Goal: Transaction & Acquisition: Subscribe to service/newsletter

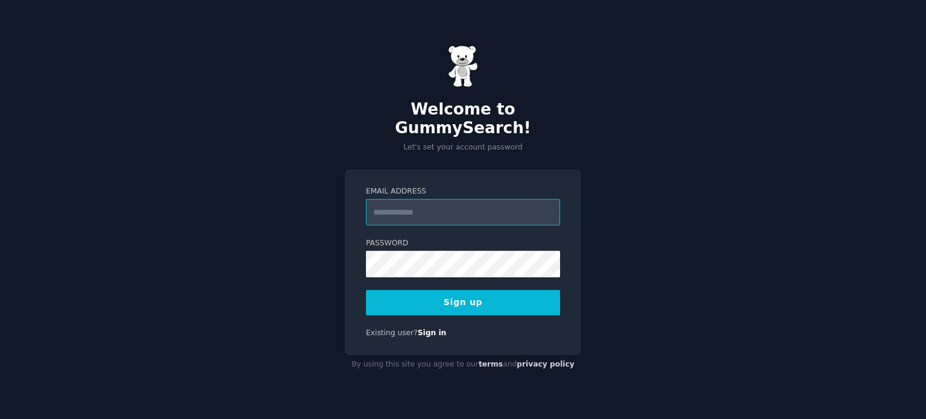
click at [436, 199] on input "Email Address" at bounding box center [463, 212] width 194 height 27
type input "**********"
click at [340, 246] on div "**********" at bounding box center [463, 209] width 926 height 419
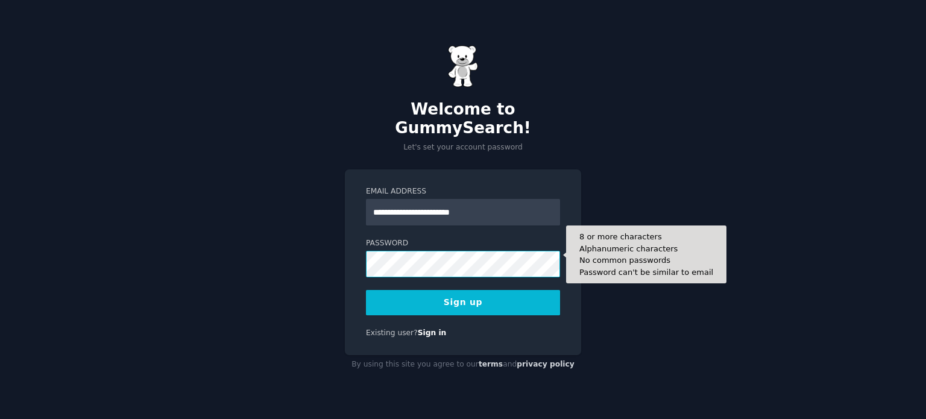
click at [366, 290] on button "Sign up" at bounding box center [463, 302] width 194 height 25
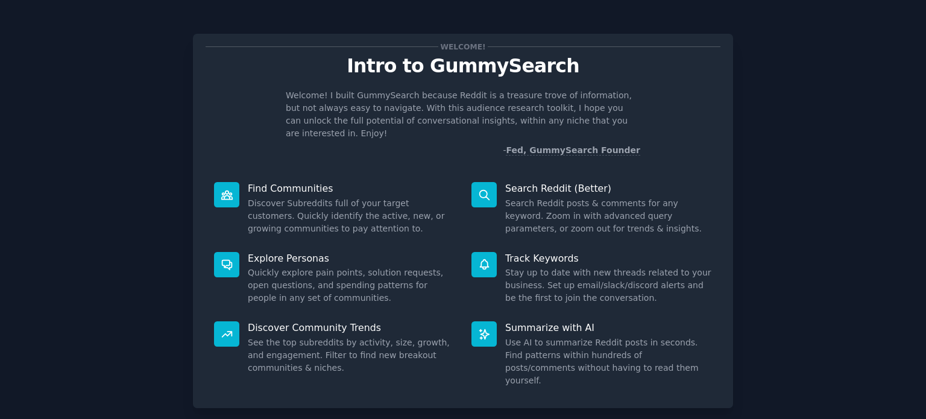
scroll to position [52, 0]
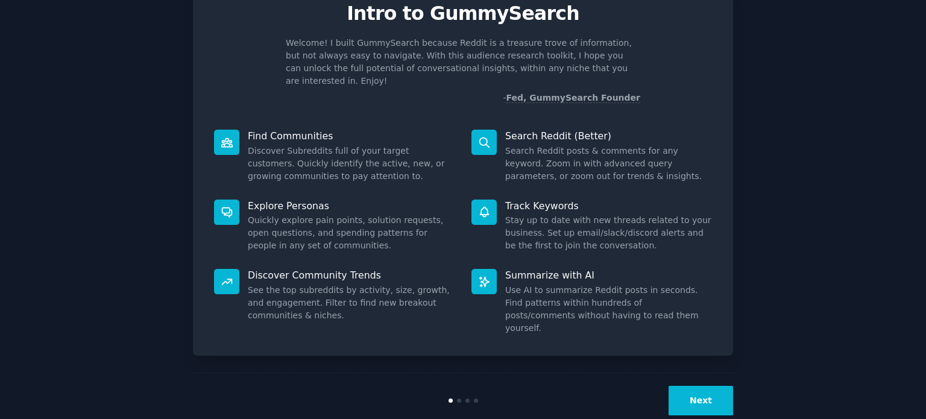
click at [706, 386] on button "Next" at bounding box center [700, 401] width 64 height 30
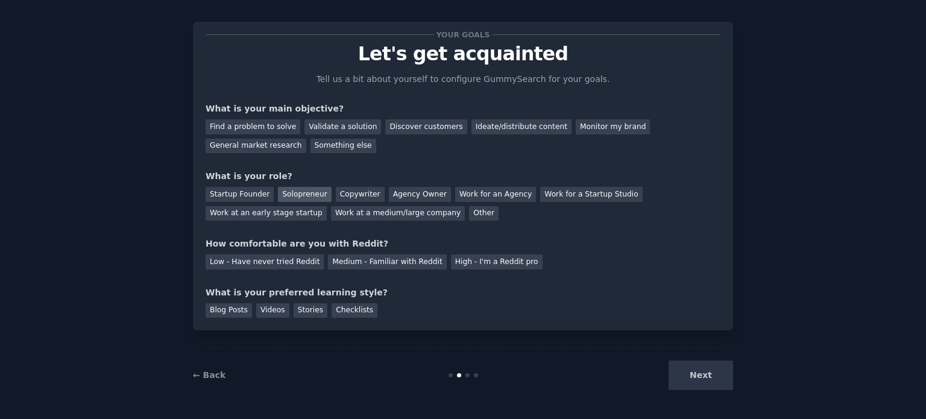
click at [303, 190] on div "Solopreneur" at bounding box center [304, 194] width 53 height 15
click at [271, 130] on div "Find a problem to solve" at bounding box center [252, 126] width 95 height 15
click at [316, 120] on div "Validate a solution" at bounding box center [342, 126] width 77 height 15
click at [280, 122] on div "Find a problem to solve" at bounding box center [252, 126] width 95 height 15
click at [393, 262] on div "Medium - Familiar with Reddit" at bounding box center [387, 261] width 118 height 15
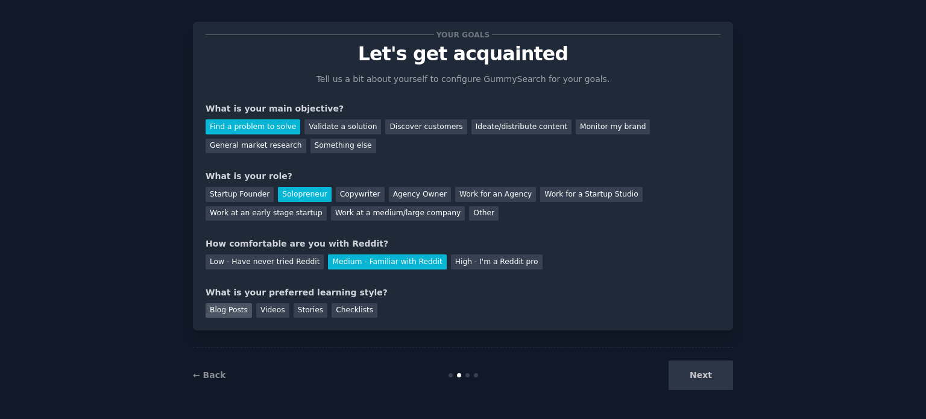
click at [238, 310] on div "Blog Posts" at bounding box center [228, 310] width 46 height 15
click at [331, 309] on div "Checklists" at bounding box center [354, 310] width 46 height 15
click at [704, 383] on button "Next" at bounding box center [700, 375] width 64 height 30
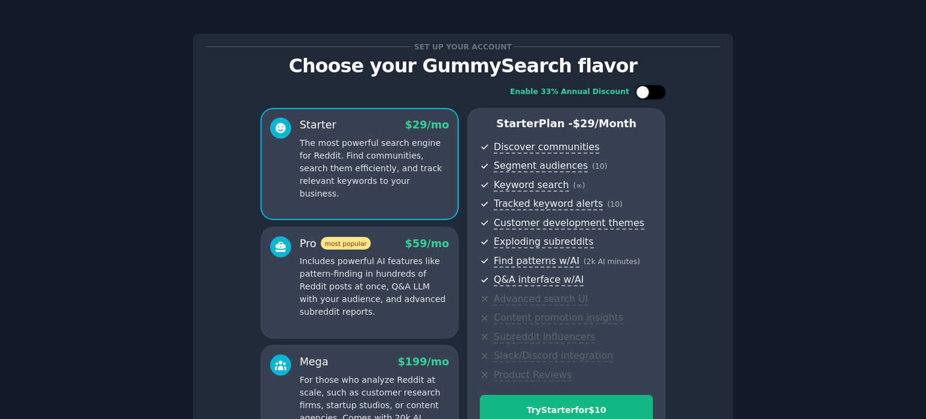
click at [656, 91] on div at bounding box center [656, 92] width 6 height 6
click at [656, 91] on div at bounding box center [657, 92] width 13 height 13
click at [656, 91] on div at bounding box center [656, 92] width 6 height 6
checkbox input "true"
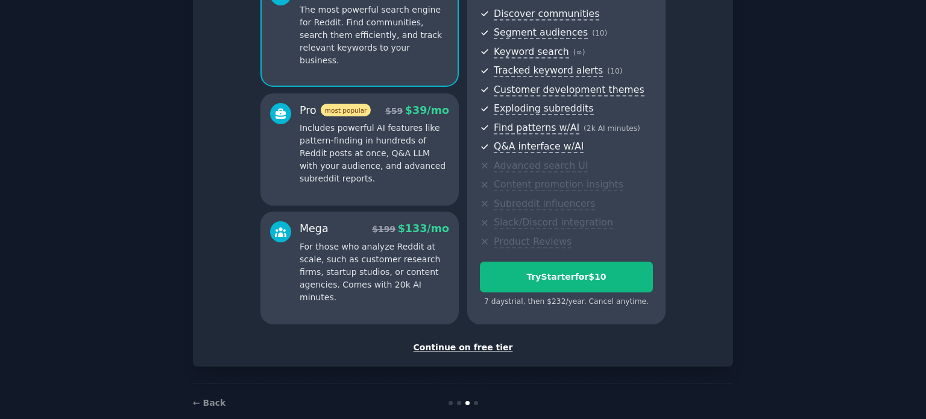
scroll to position [152, 0]
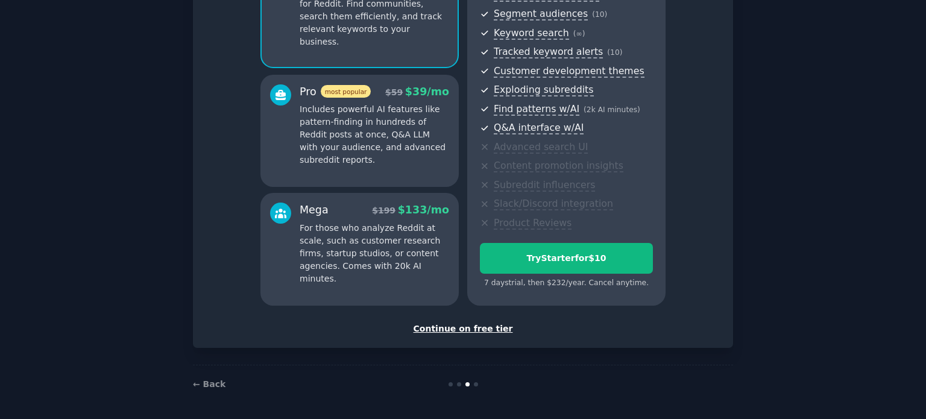
click at [468, 333] on div "Continue on free tier" at bounding box center [462, 328] width 515 height 13
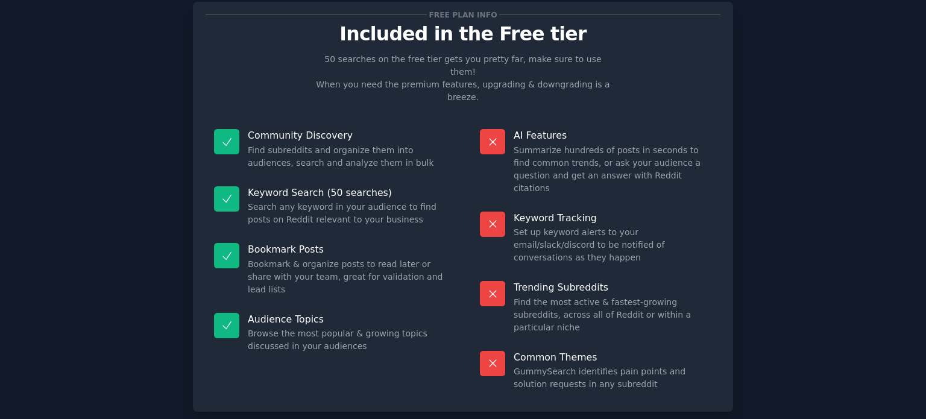
scroll to position [50, 0]
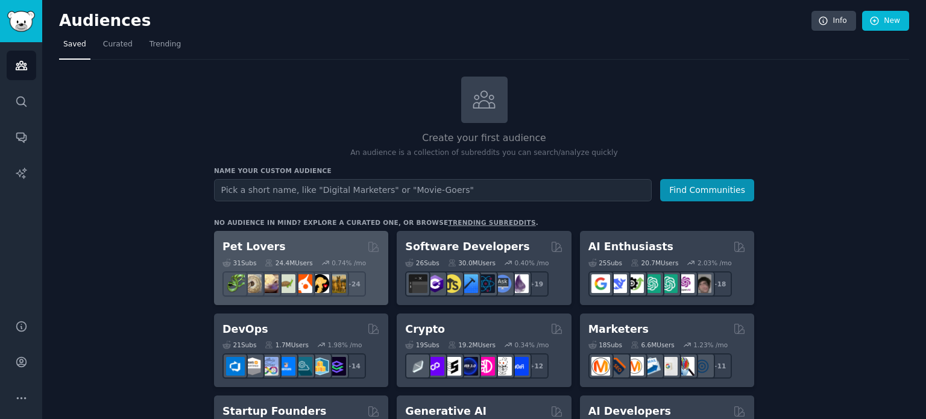
click at [307, 239] on div "Pet Lovers Curated by GummySearch" at bounding box center [300, 246] width 157 height 15
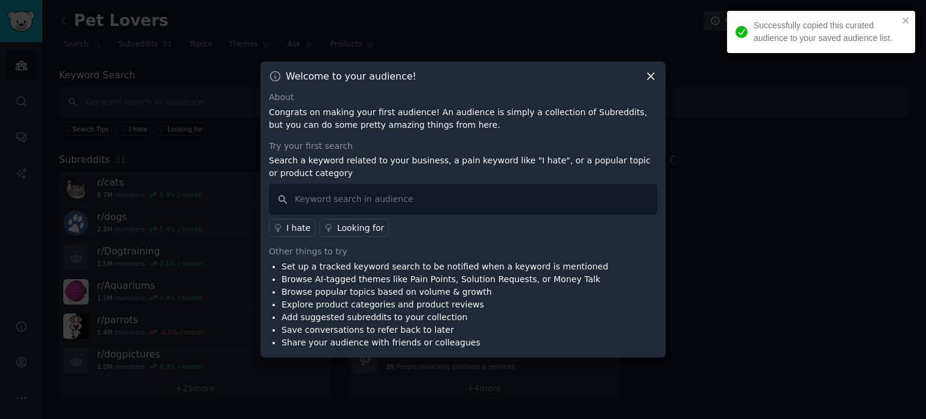
click at [345, 224] on div "Looking for" at bounding box center [360, 228] width 47 height 13
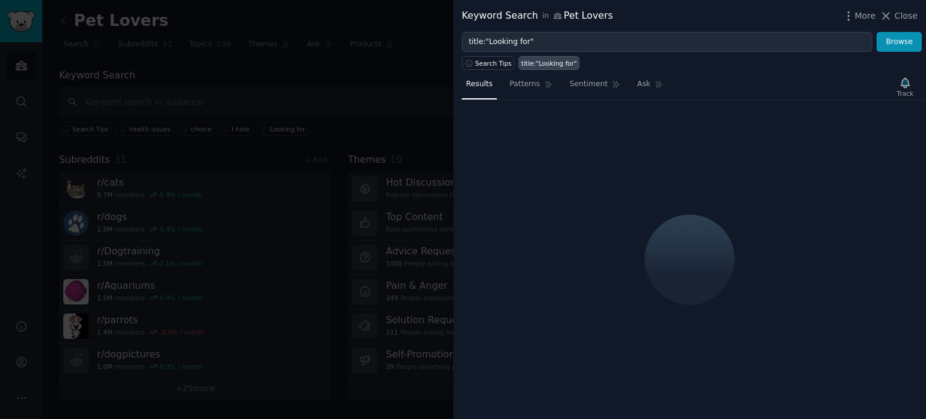
click at [535, 65] on div "title:"Looking for"" at bounding box center [548, 63] width 55 height 8
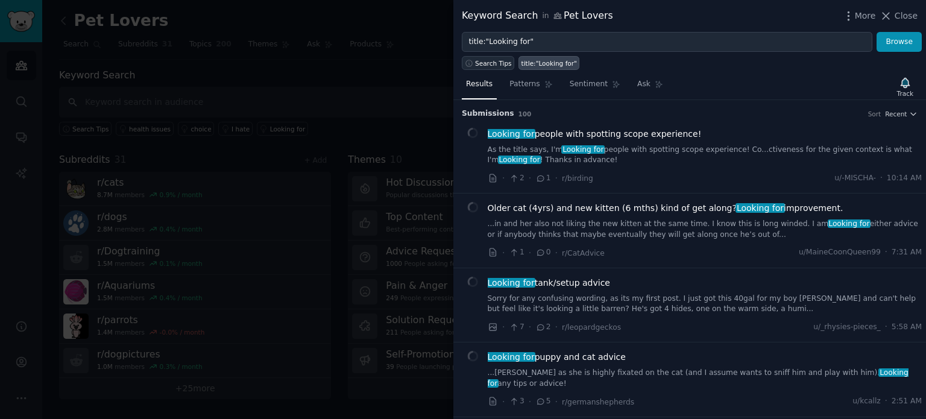
click at [497, 63] on span "Search Tips" at bounding box center [493, 63] width 37 height 8
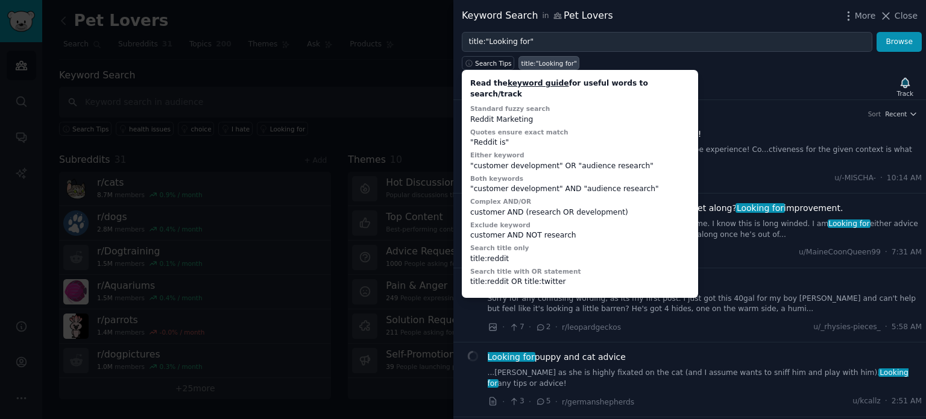
click at [603, 58] on div "Search Tips Read the keyword guide for useful words to search/track Standard fu…" at bounding box center [689, 61] width 472 height 18
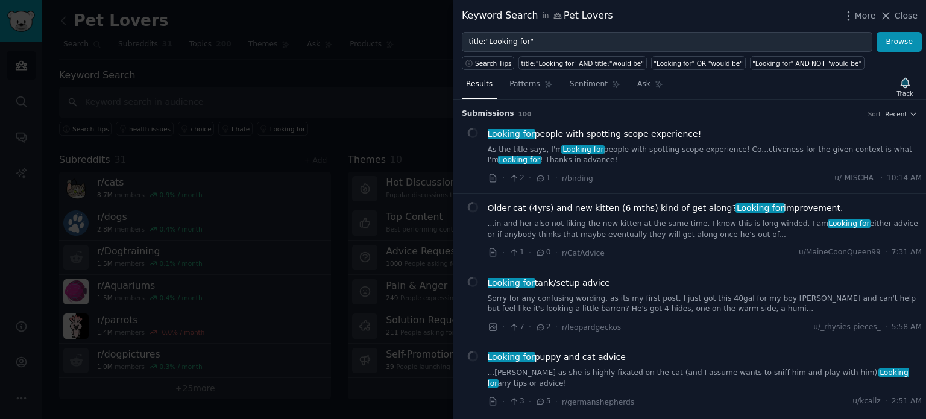
click at [437, 90] on div at bounding box center [463, 209] width 926 height 419
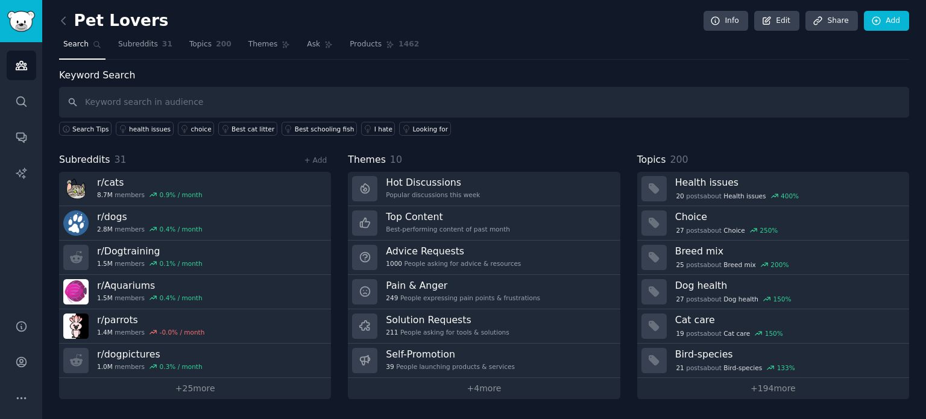
click at [498, 382] on link "+ 4 more" at bounding box center [484, 388] width 272 height 21
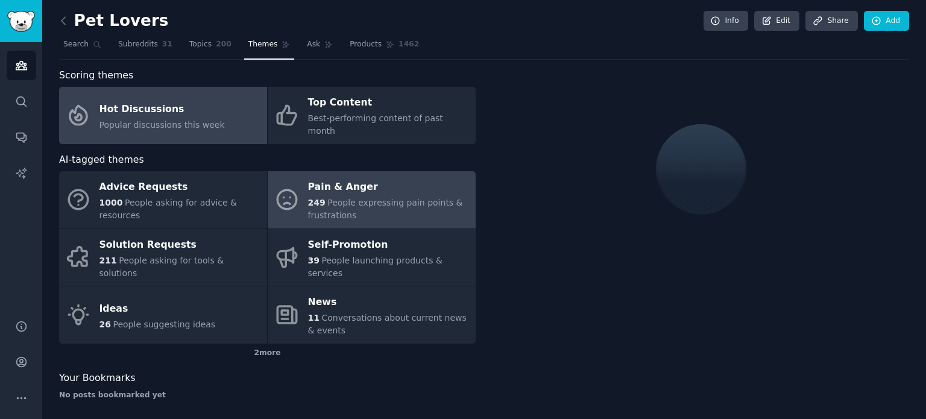
click at [394, 179] on div "Pain & Anger" at bounding box center [389, 187] width 162 height 19
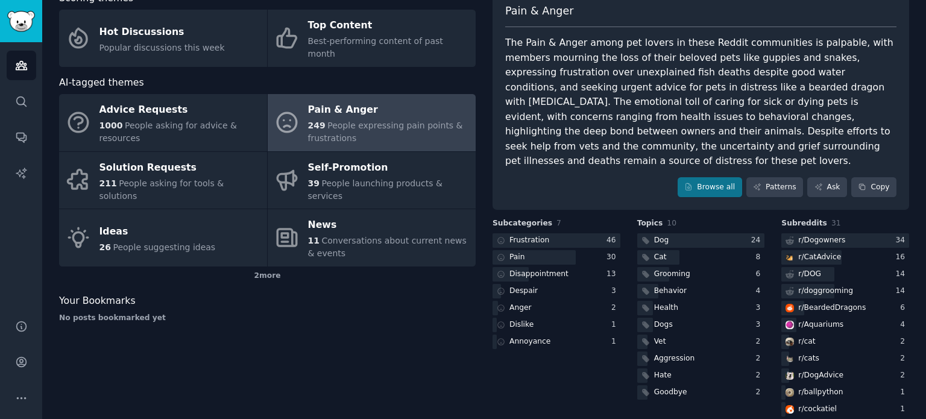
scroll to position [100, 0]
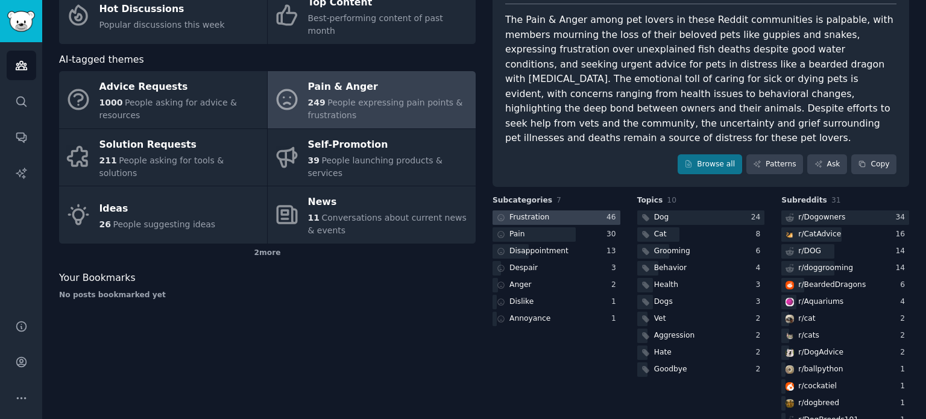
click at [591, 210] on div at bounding box center [556, 217] width 128 height 15
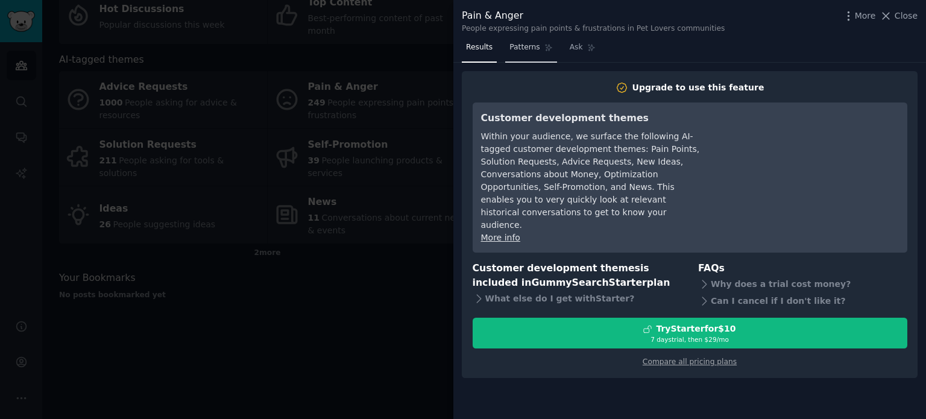
click at [523, 48] on span "Patterns" at bounding box center [524, 47] width 30 height 11
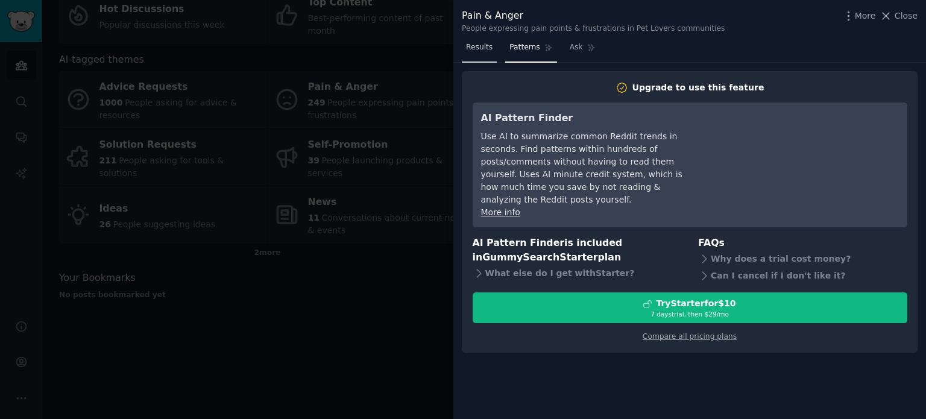
click at [481, 42] on span "Results" at bounding box center [479, 47] width 27 height 11
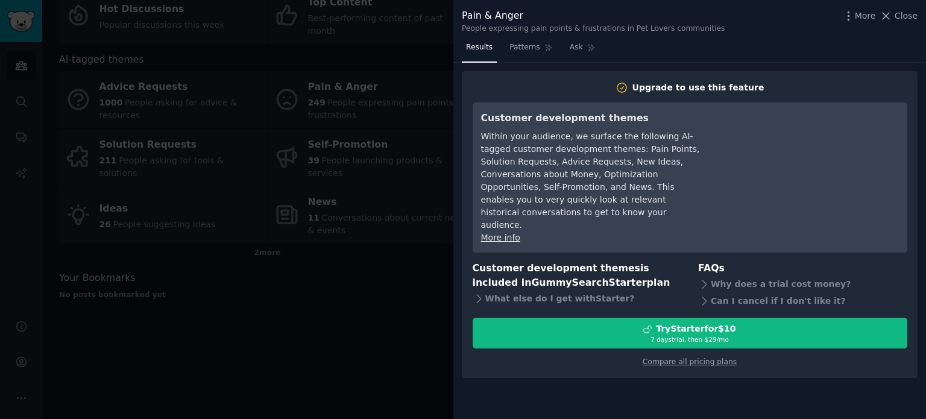
click at [404, 283] on div at bounding box center [463, 209] width 926 height 419
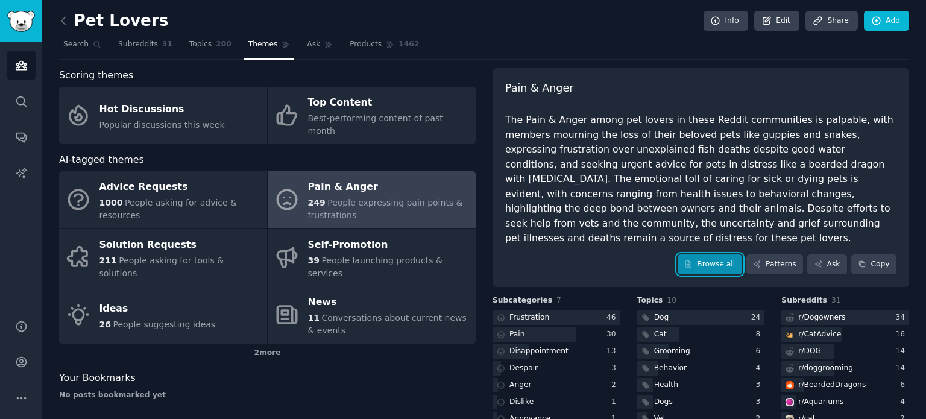
click at [715, 254] on link "Browse all" at bounding box center [709, 264] width 64 height 20
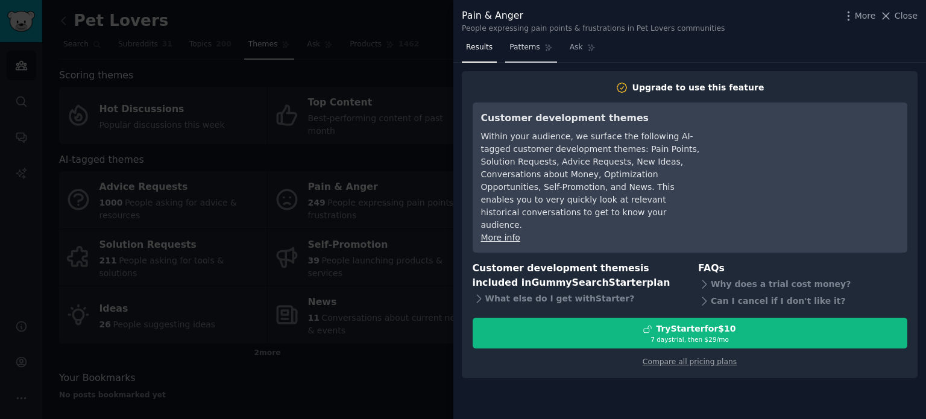
click at [519, 45] on span "Patterns" at bounding box center [524, 47] width 30 height 11
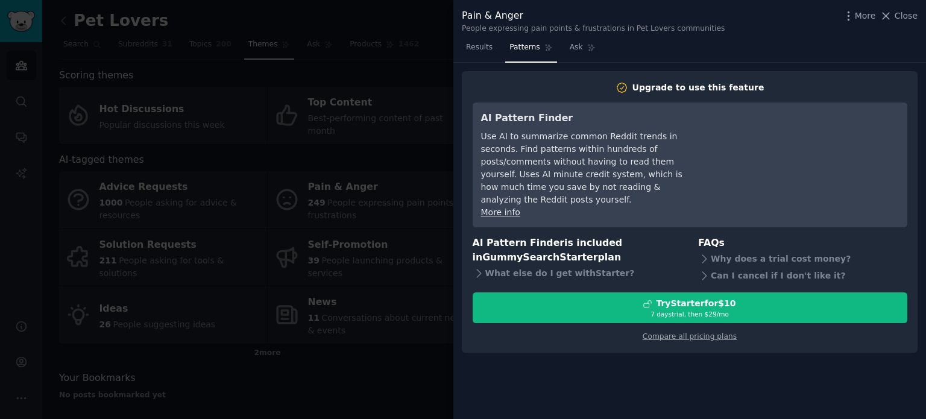
click at [434, 46] on div at bounding box center [463, 209] width 926 height 419
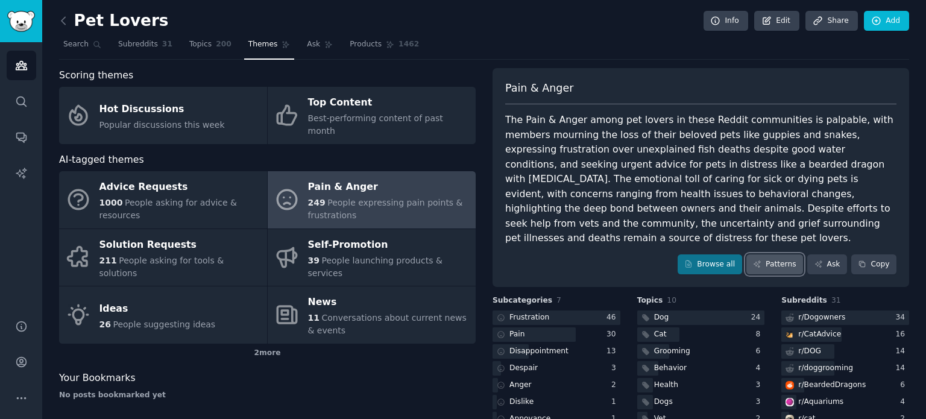
click at [773, 254] on link "Patterns" at bounding box center [774, 264] width 57 height 20
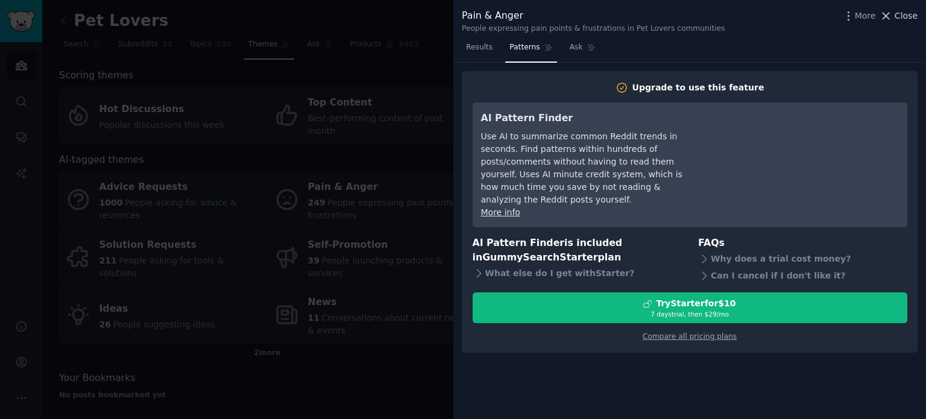
click at [889, 13] on icon at bounding box center [885, 16] width 13 height 13
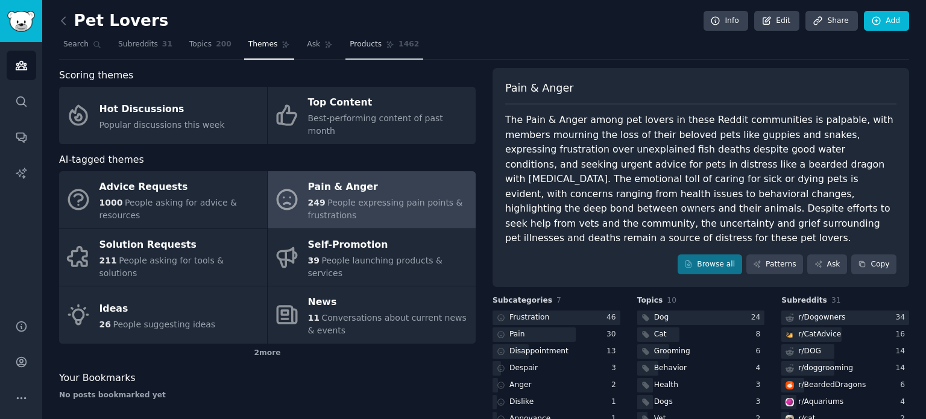
click at [358, 44] on span "Products" at bounding box center [366, 44] width 32 height 11
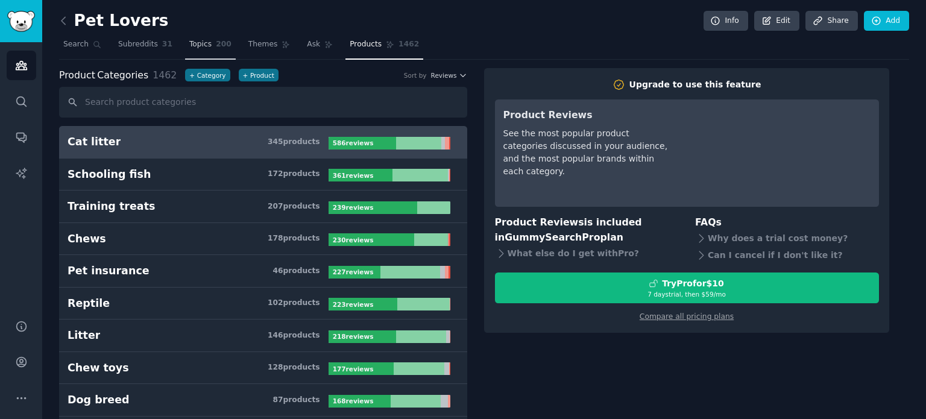
click at [204, 45] on link "Topics 200" at bounding box center [210, 47] width 51 height 25
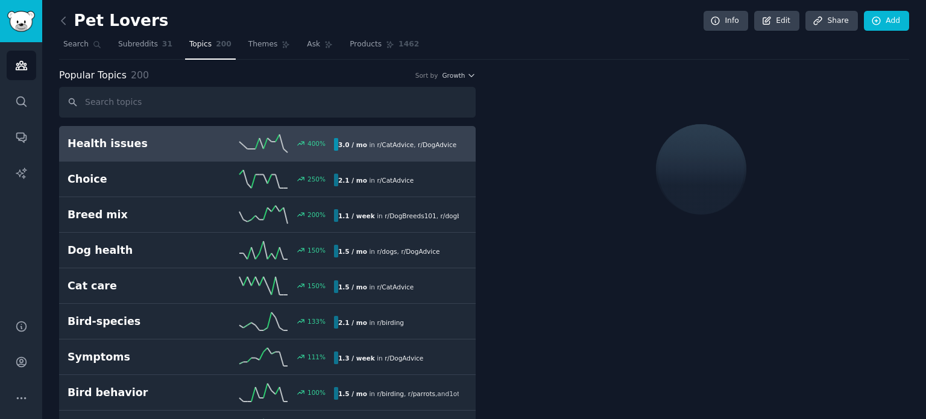
scroll to position [100, 0]
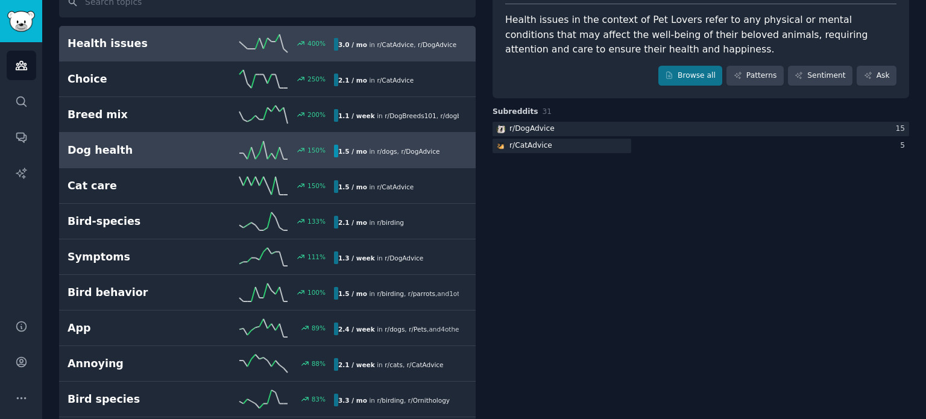
click at [169, 152] on h2 "Dog health" at bounding box center [133, 150] width 133 height 15
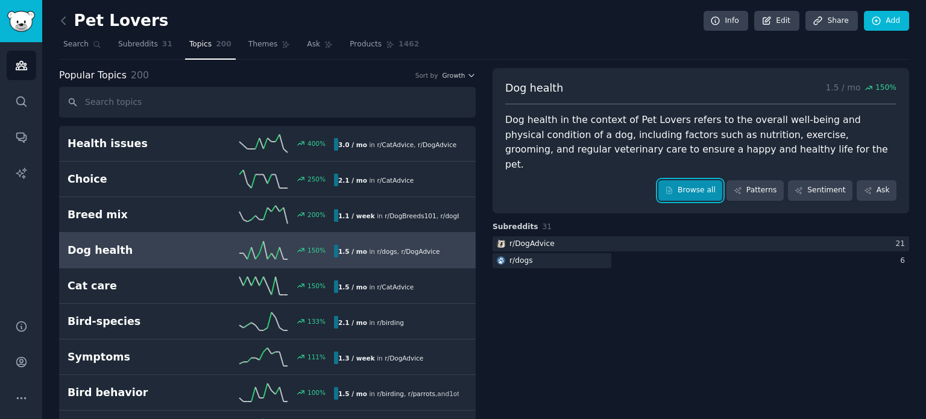
click at [721, 180] on link "Browse all" at bounding box center [690, 190] width 64 height 20
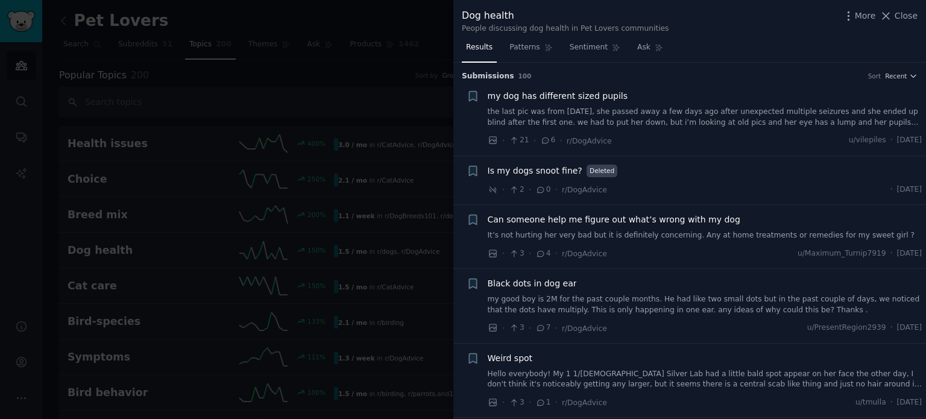
click at [422, 101] on div at bounding box center [463, 209] width 926 height 419
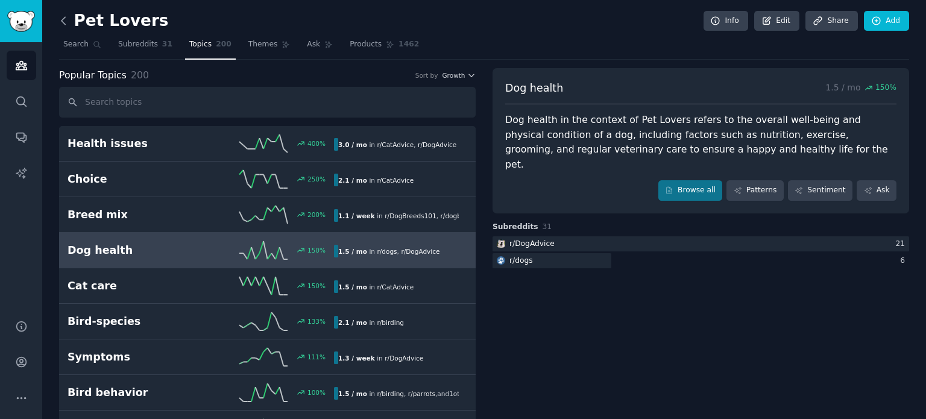
click at [63, 20] on icon at bounding box center [63, 20] width 13 height 13
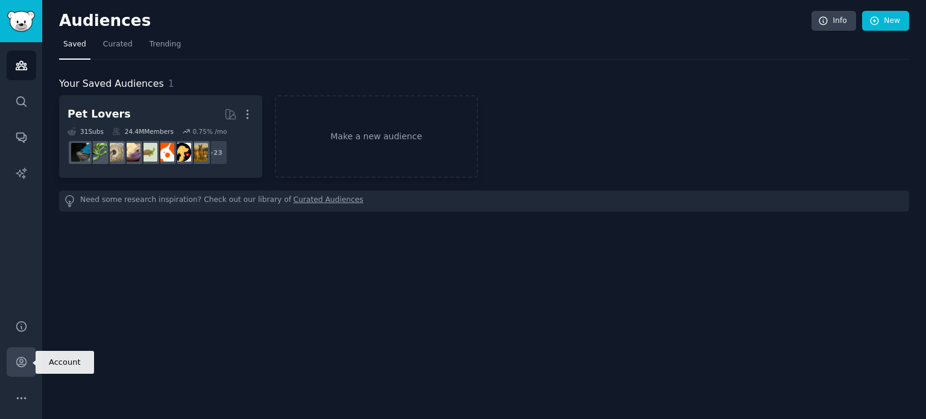
click at [24, 358] on icon "Sidebar" at bounding box center [21, 362] width 10 height 10
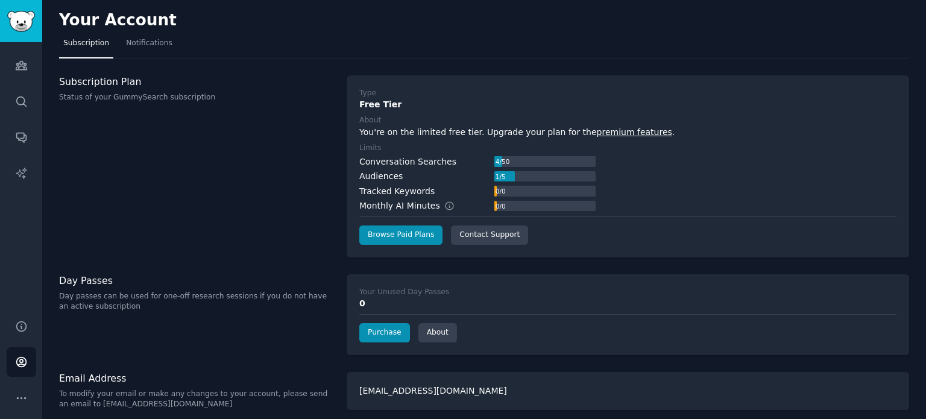
click at [604, 128] on link "premium features" at bounding box center [634, 132] width 75 height 10
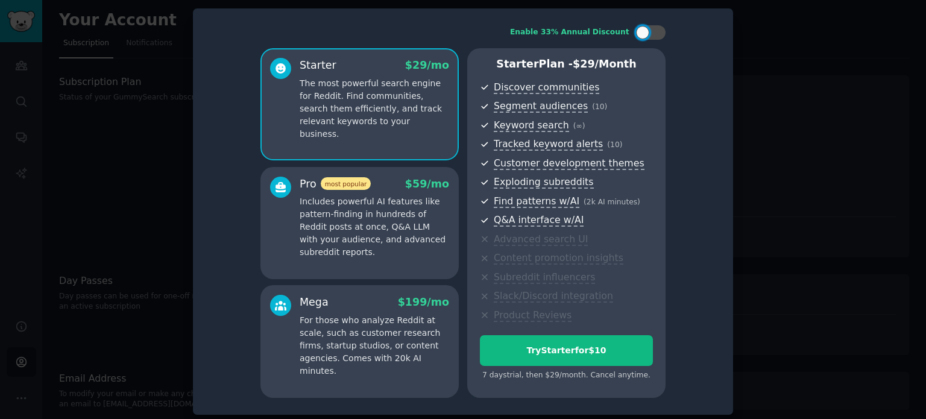
click at [292, 224] on div "Pro most popular $ 59 /mo Includes powerful AI features like pattern-finding in…" at bounding box center [359, 218] width 179 height 83
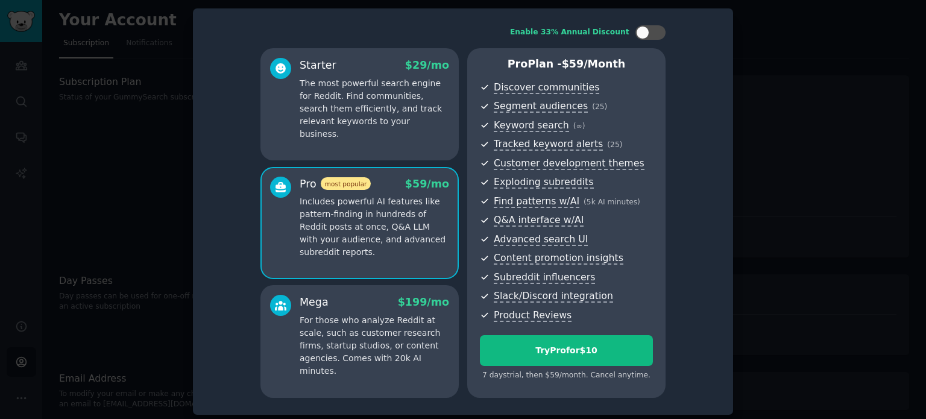
click at [359, 321] on p "For those who analyze Reddit at scale, such as customer research firms, startup…" at bounding box center [373, 345] width 149 height 63
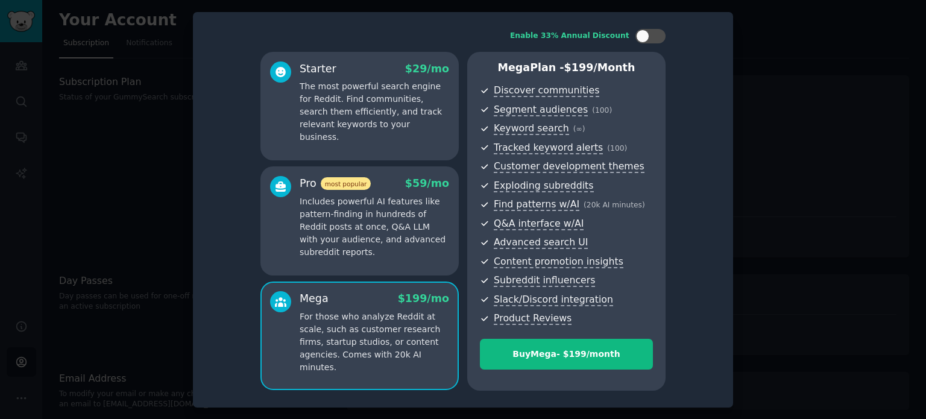
click at [354, 233] on p "Includes powerful AI features like pattern-finding in hundreds of Reddit posts …" at bounding box center [373, 226] width 149 height 63
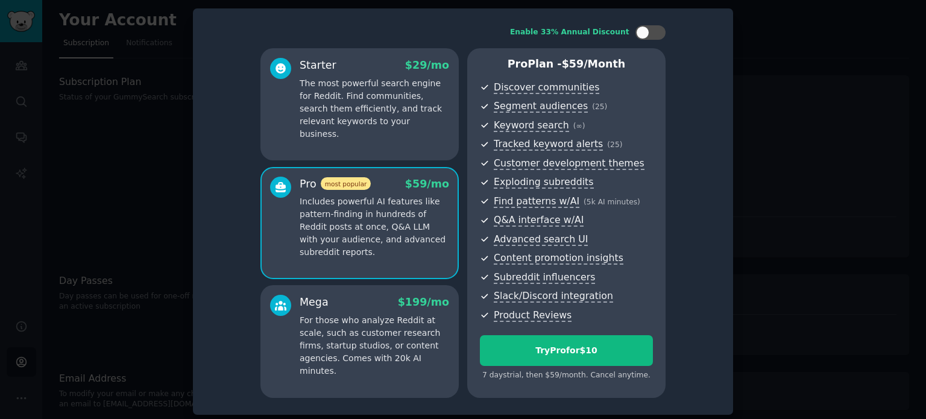
click at [362, 339] on p "For those who analyze Reddit at scale, such as customer research firms, startup…" at bounding box center [373, 345] width 149 height 63
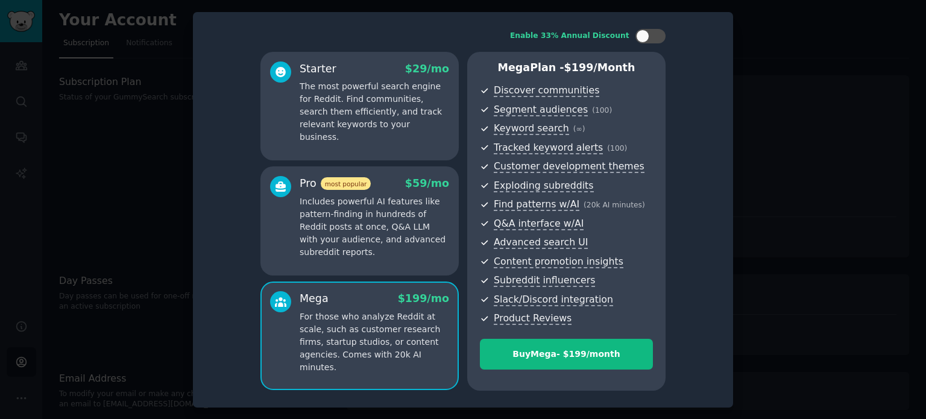
click at [378, 240] on p "Includes powerful AI features like pattern-finding in hundreds of Reddit posts …" at bounding box center [373, 226] width 149 height 63
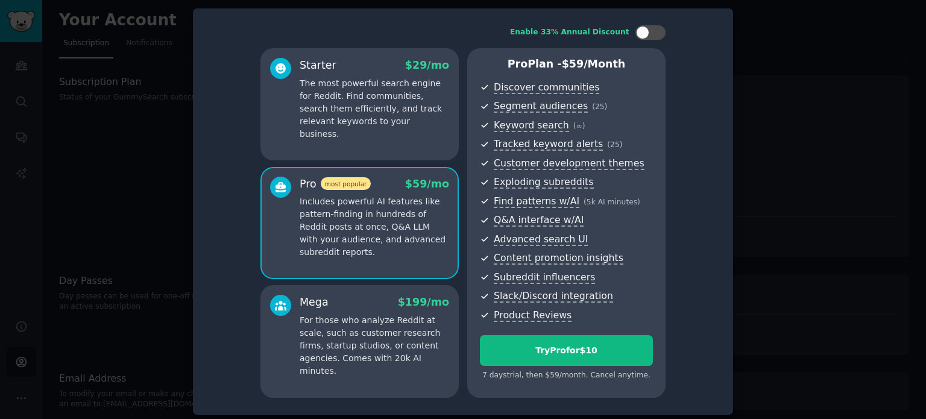
click at [366, 83] on p "The most powerful search engine for Reddit. Find communities, search them effic…" at bounding box center [373, 108] width 149 height 63
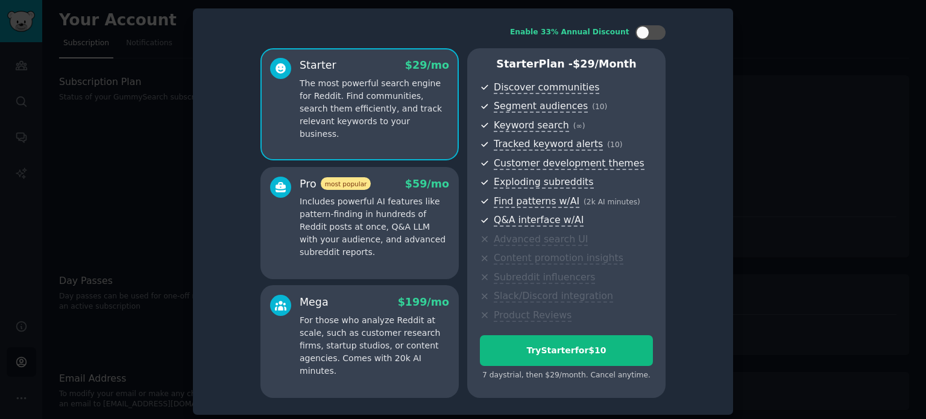
click at [351, 190] on div "Pro most popular" at bounding box center [334, 184] width 71 height 15
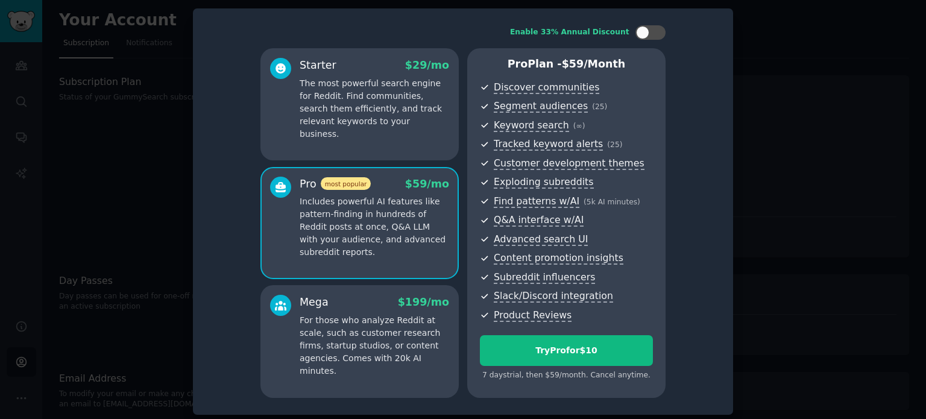
click at [345, 280] on div "Starter $ 29 /mo The most powerful search engine for Reddit. Find communities, …" at bounding box center [359, 223] width 198 height 350
click at [354, 365] on div "Mega $ 199 /mo For those who analyze Reddit at scale, such as customer research…" at bounding box center [359, 341] width 198 height 112
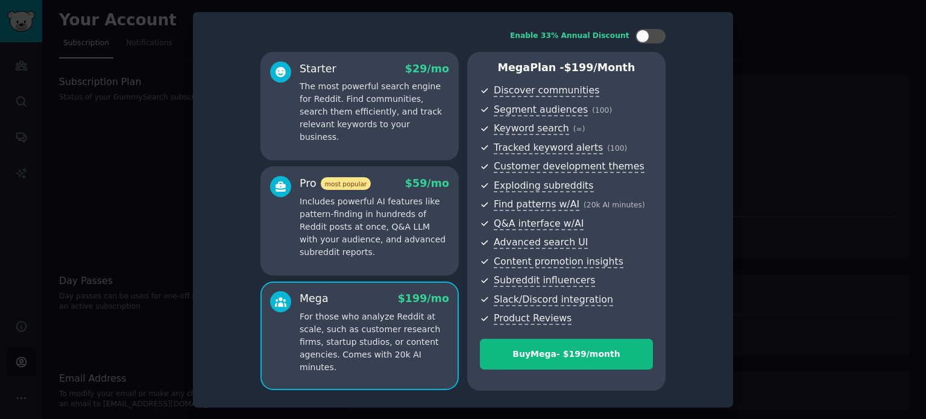
click at [376, 255] on p "Includes powerful AI features like pattern-finding in hundreds of Reddit posts …" at bounding box center [373, 226] width 149 height 63
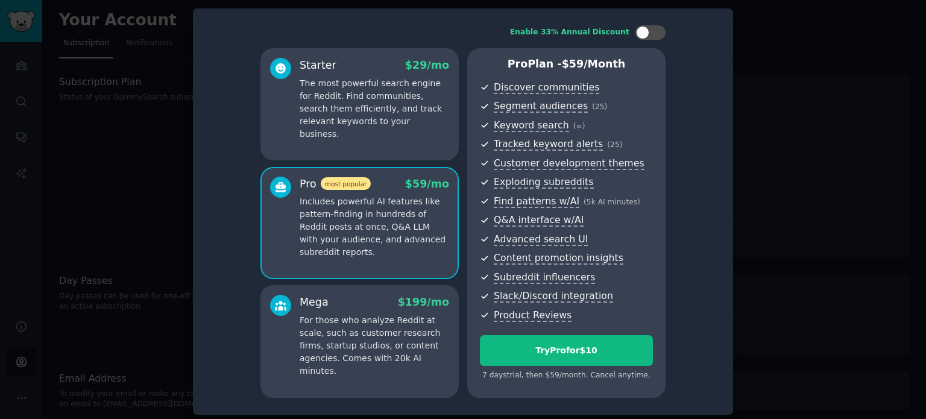
click at [410, 361] on p "For those who analyze Reddit at scale, such as customer research firms, startup…" at bounding box center [373, 345] width 149 height 63
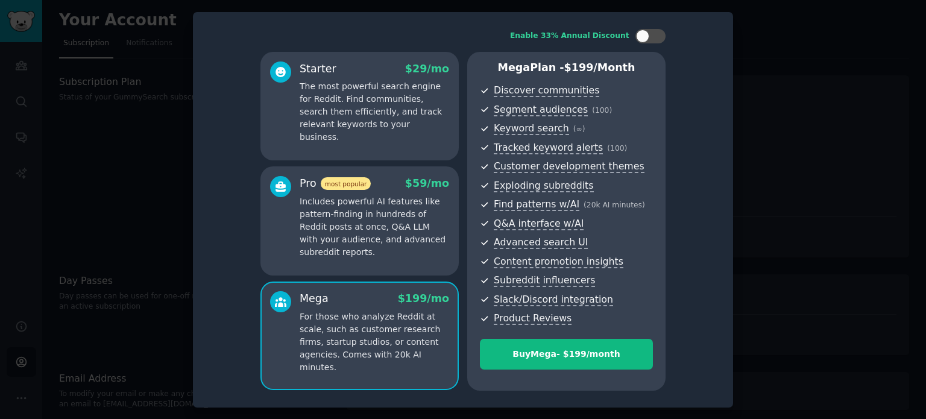
click at [380, 231] on p "Includes powerful AI features like pattern-finding in hundreds of Reddit posts …" at bounding box center [373, 226] width 149 height 63
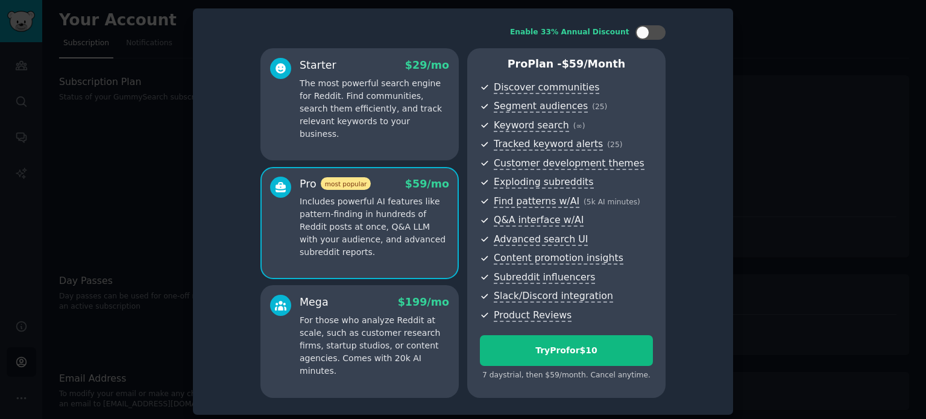
click at [380, 317] on p "For those who analyze Reddit at scale, such as customer research firms, startup…" at bounding box center [373, 345] width 149 height 63
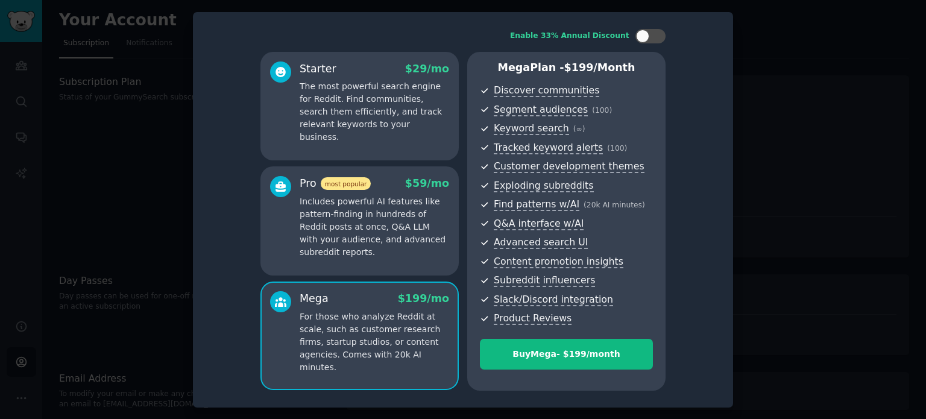
click at [363, 218] on p "Includes powerful AI features like pattern-finding in hundreds of Reddit posts …" at bounding box center [373, 226] width 149 height 63
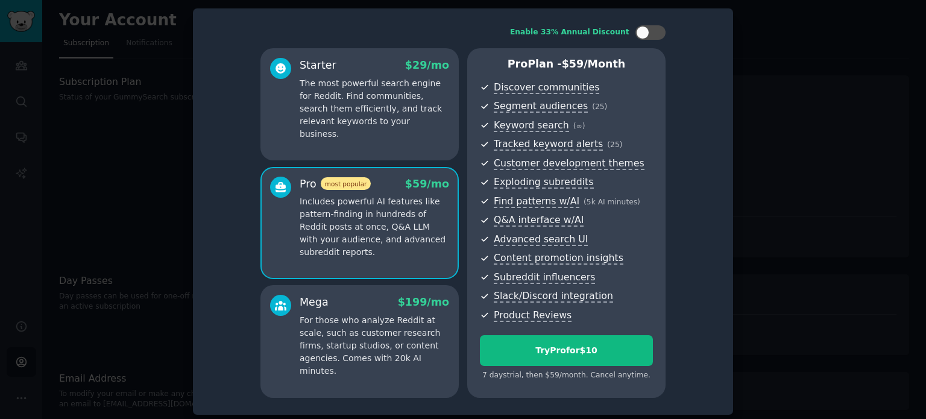
click at [395, 108] on p "The most powerful search engine for Reddit. Find communities, search them effic…" at bounding box center [373, 108] width 149 height 63
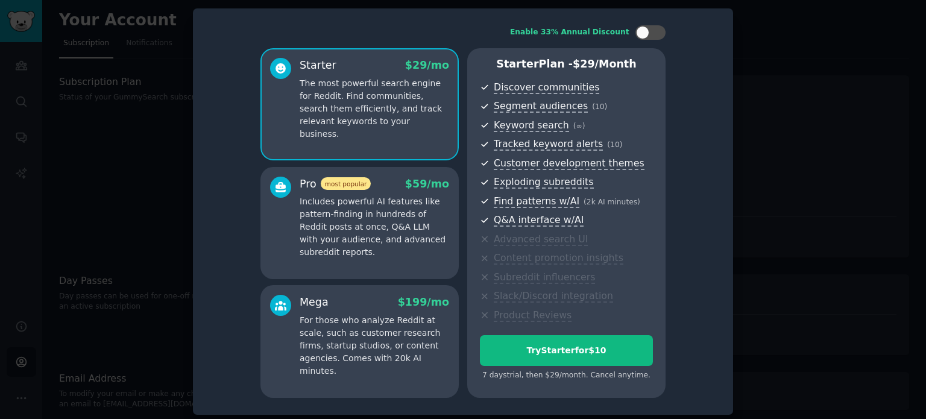
click at [409, 237] on p "Includes powerful AI features like pattern-finding in hundreds of Reddit posts …" at bounding box center [373, 226] width 149 height 63
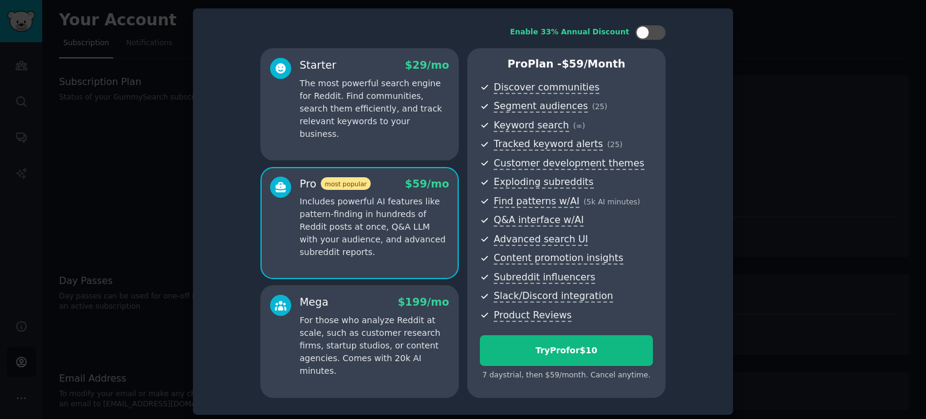
click at [408, 104] on p "The most powerful search engine for Reddit. Find communities, search them effic…" at bounding box center [373, 108] width 149 height 63
